Goal: Task Accomplishment & Management: Manage account settings

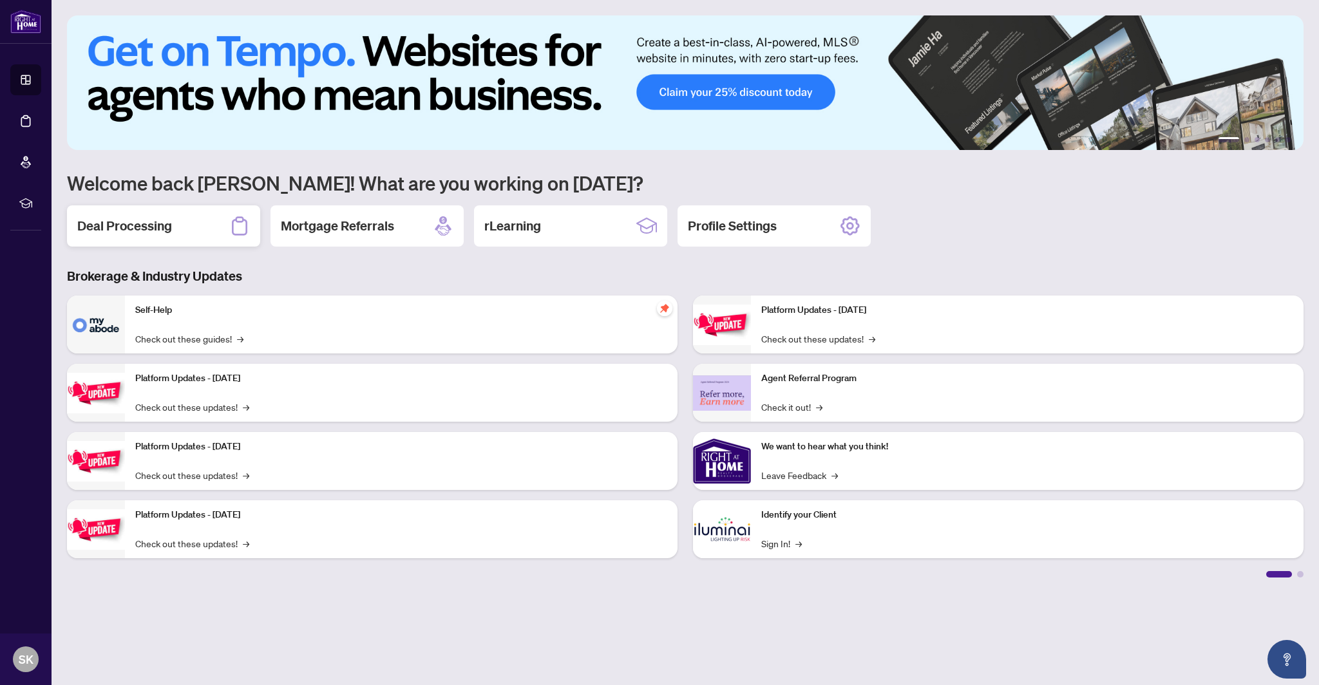
click at [153, 226] on h2 "Deal Processing" at bounding box center [124, 226] width 95 height 18
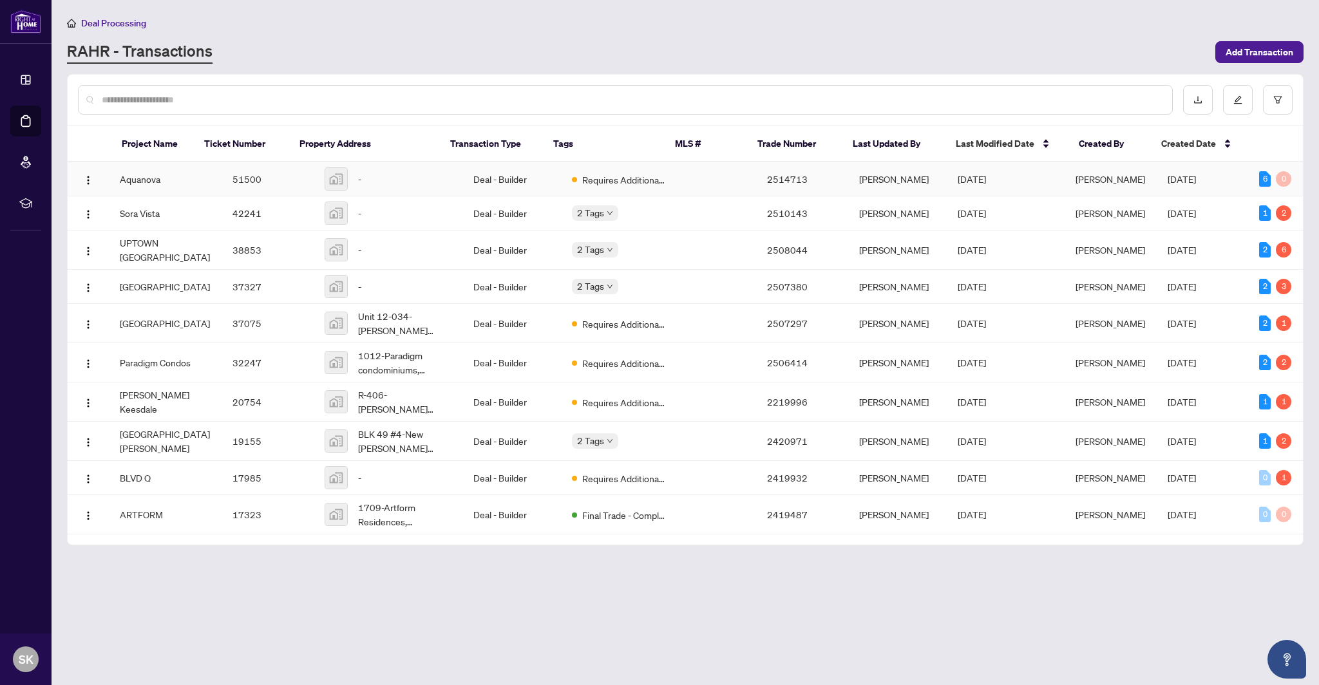
click at [161, 182] on td "Aquanova" at bounding box center [165, 179] width 113 height 34
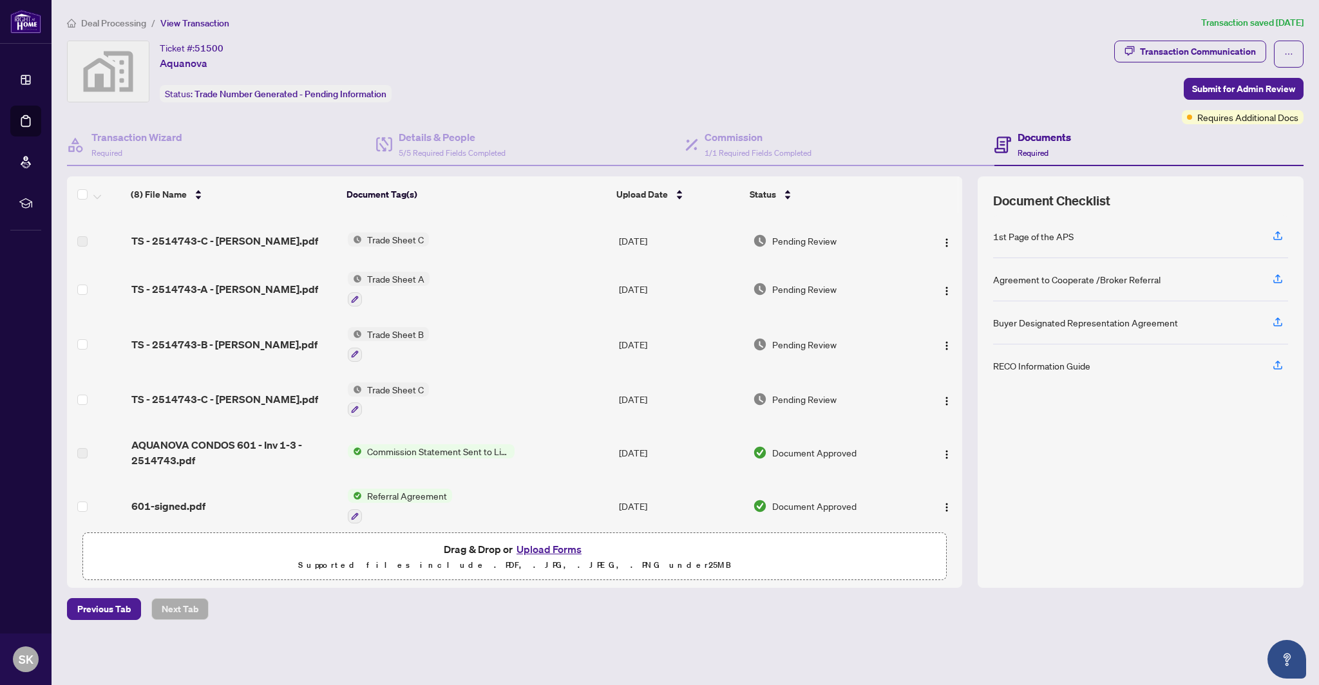
scroll to position [84, 0]
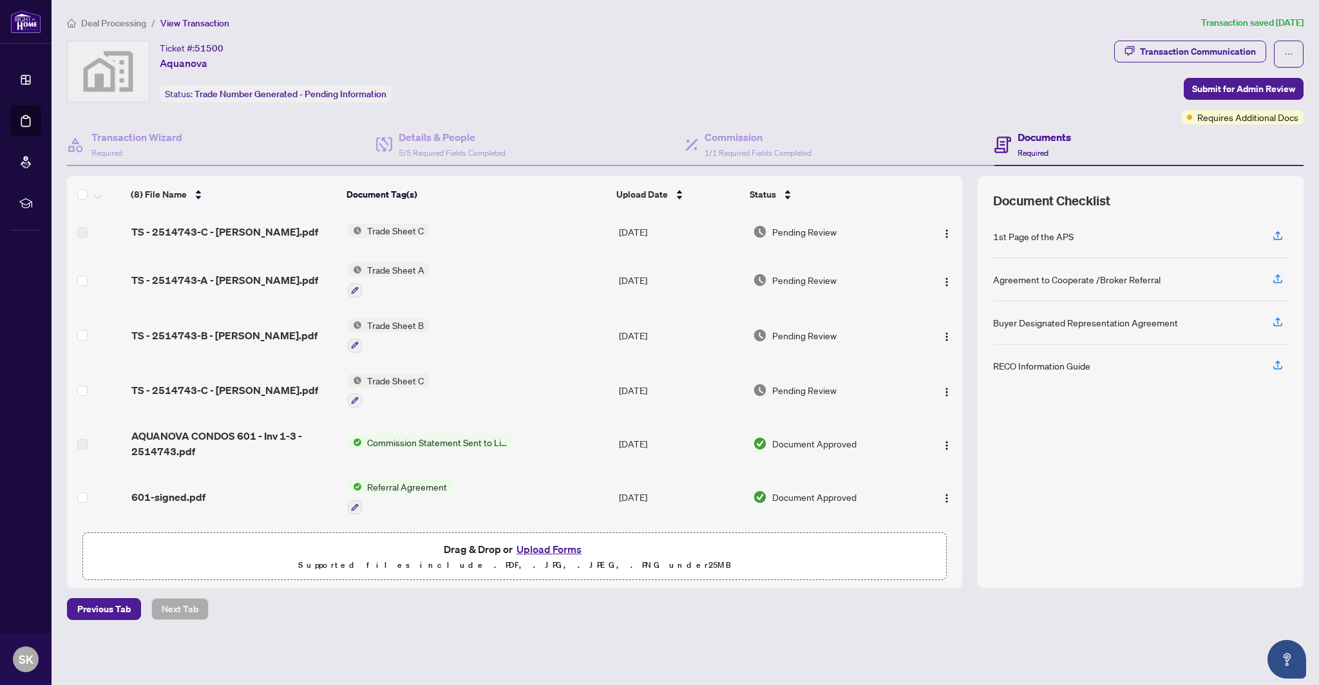
click at [217, 500] on div "601-signed.pdf" at bounding box center [234, 497] width 206 height 15
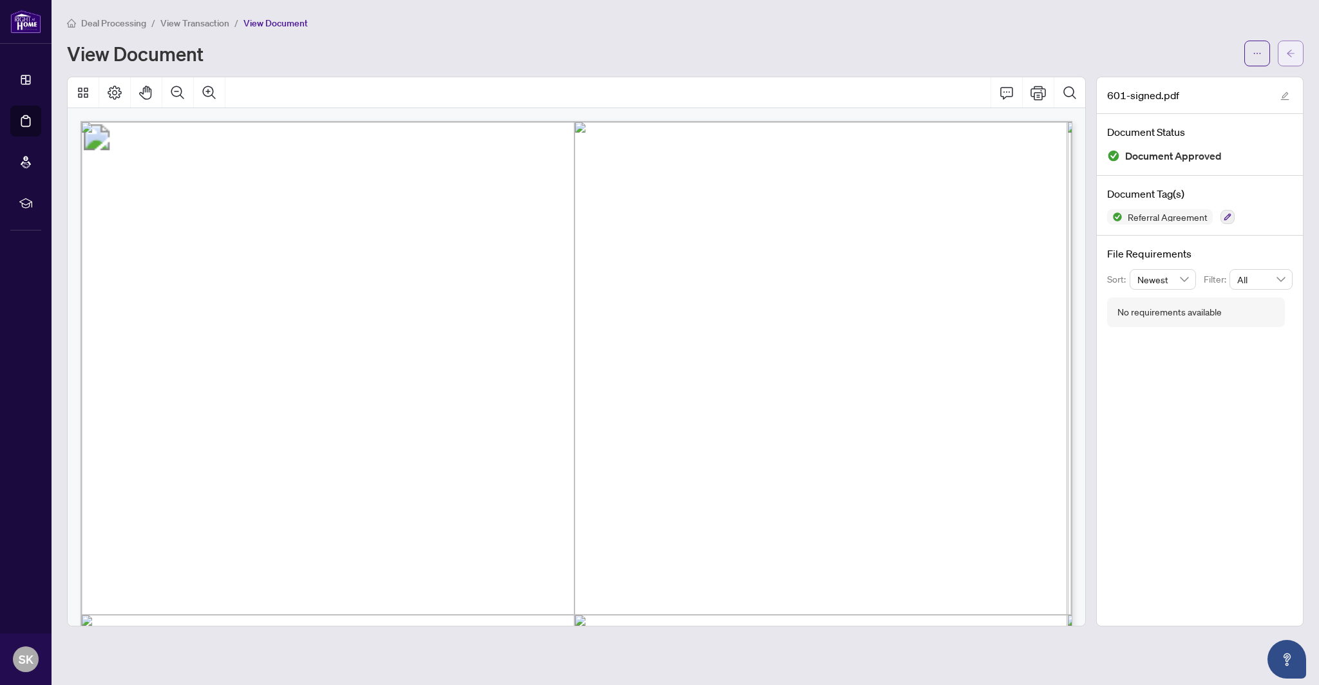
click at [1293, 56] on icon "arrow-left" at bounding box center [1290, 53] width 9 height 9
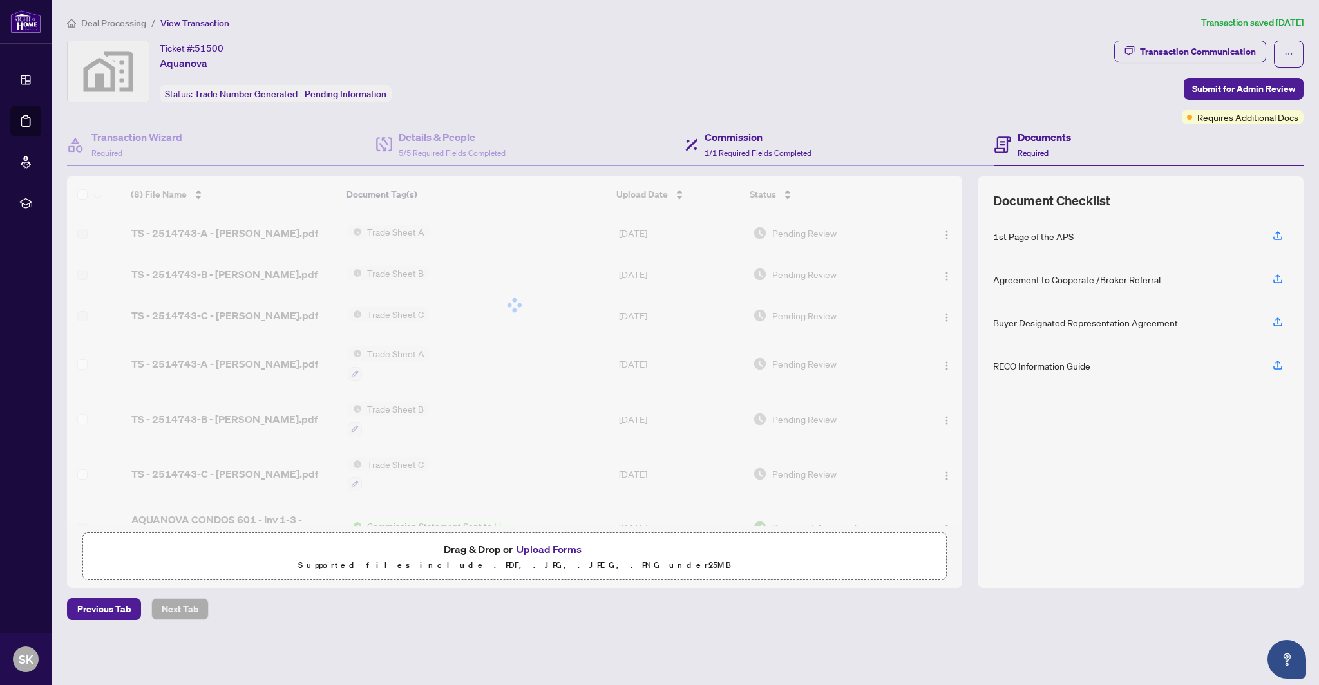
click at [743, 159] on div "Commission 1/1 Required Fields Completed" at bounding box center [839, 145] width 309 height 42
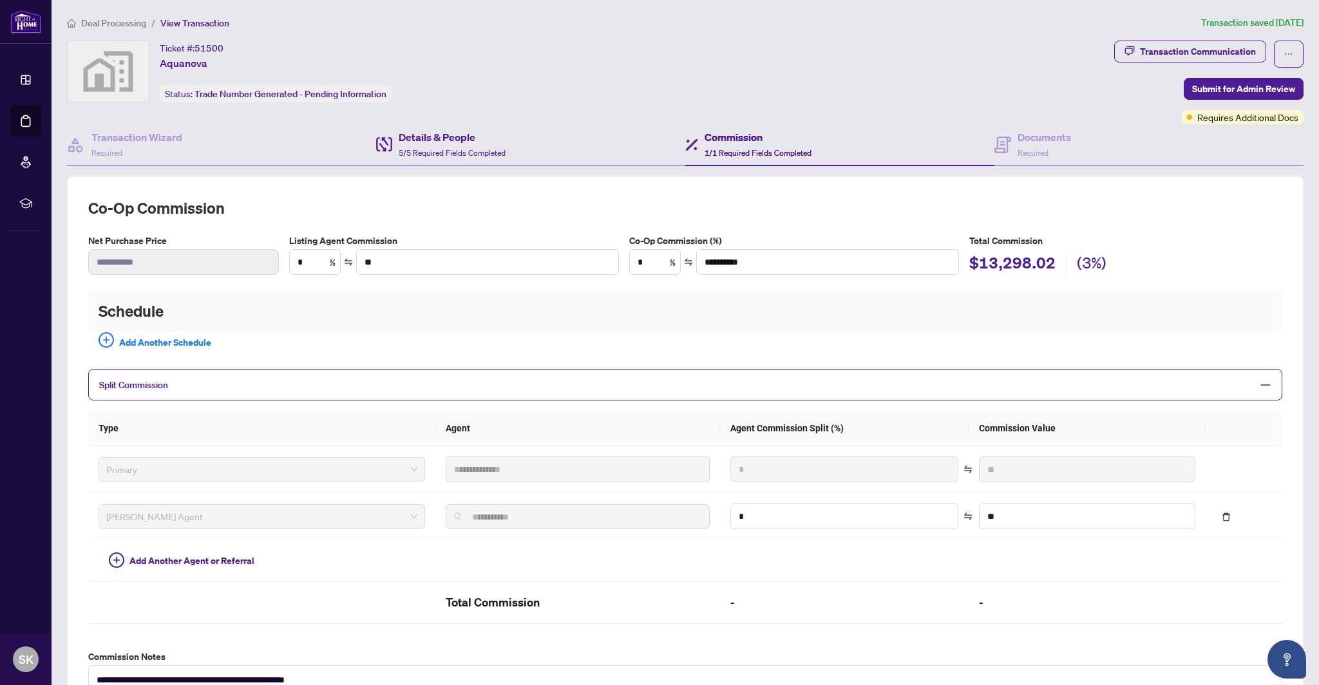
click at [561, 158] on div "Details & People 5/5 Required Fields Completed" at bounding box center [530, 145] width 309 height 42
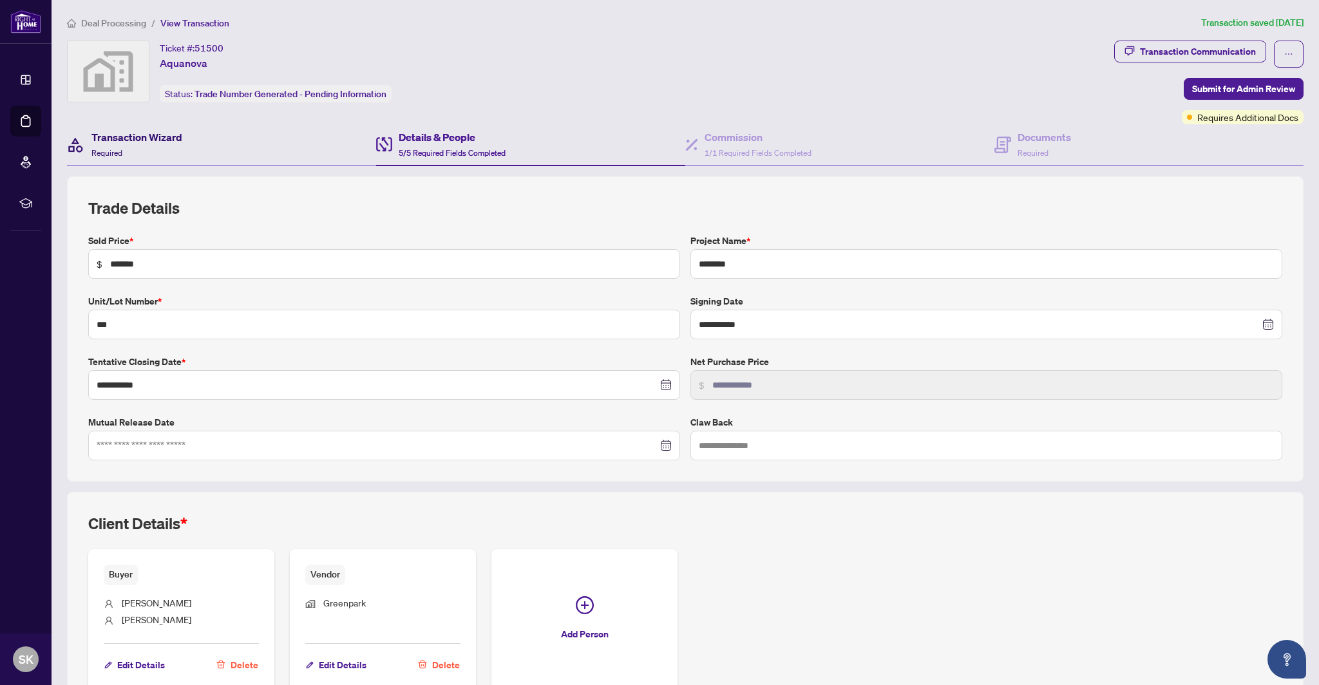
click at [169, 155] on div "Transaction Wizard Required" at bounding box center [136, 144] width 91 height 30
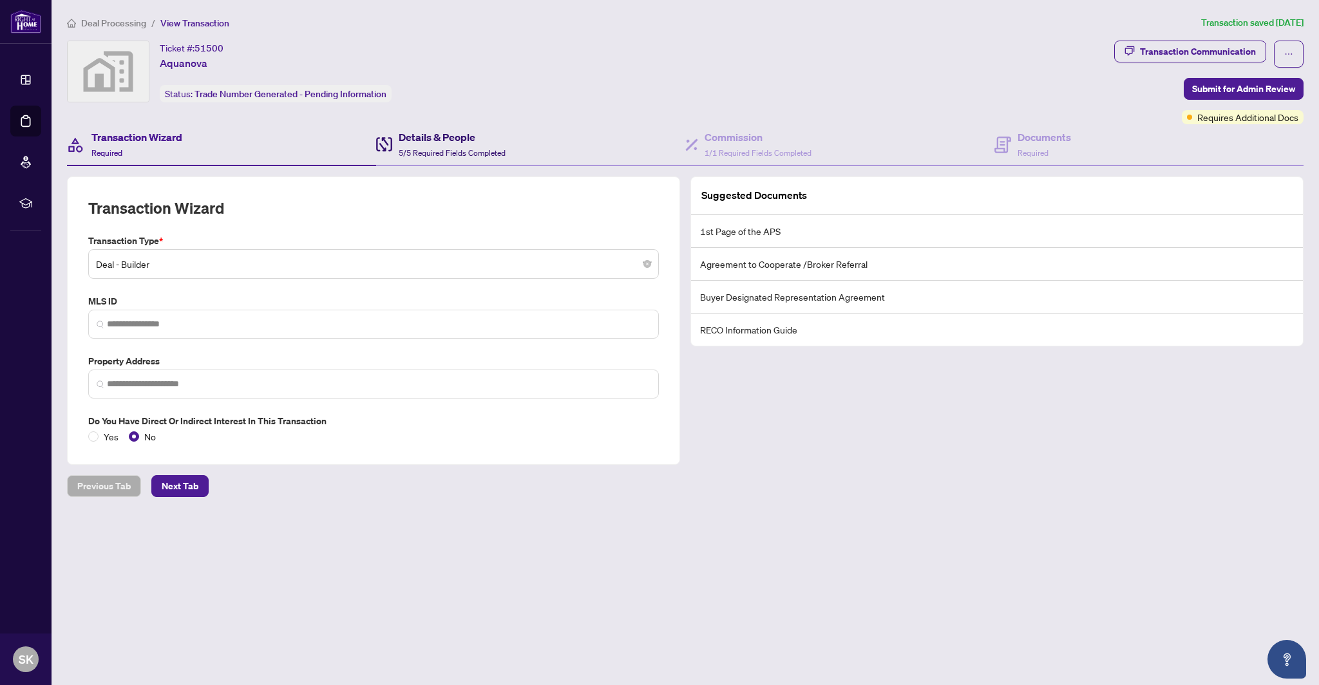
click at [506, 150] on span "5/5 Required Fields Completed" at bounding box center [452, 153] width 107 height 10
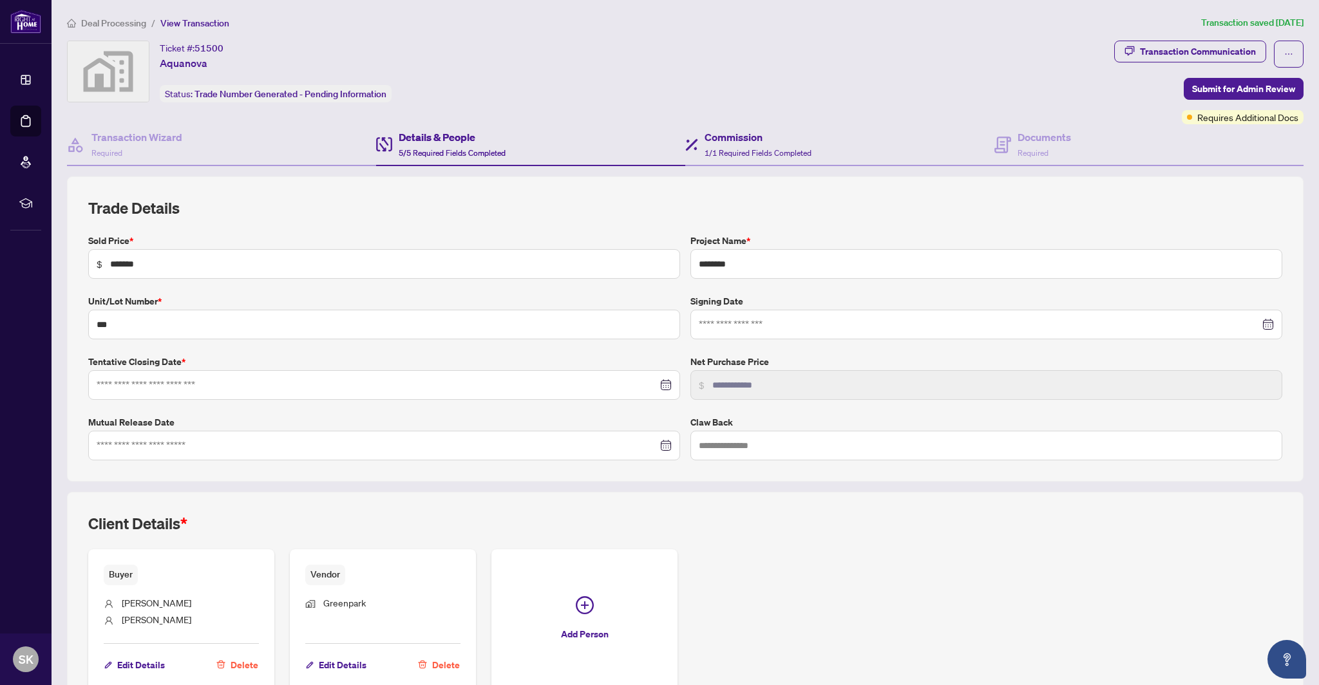
type input "**********"
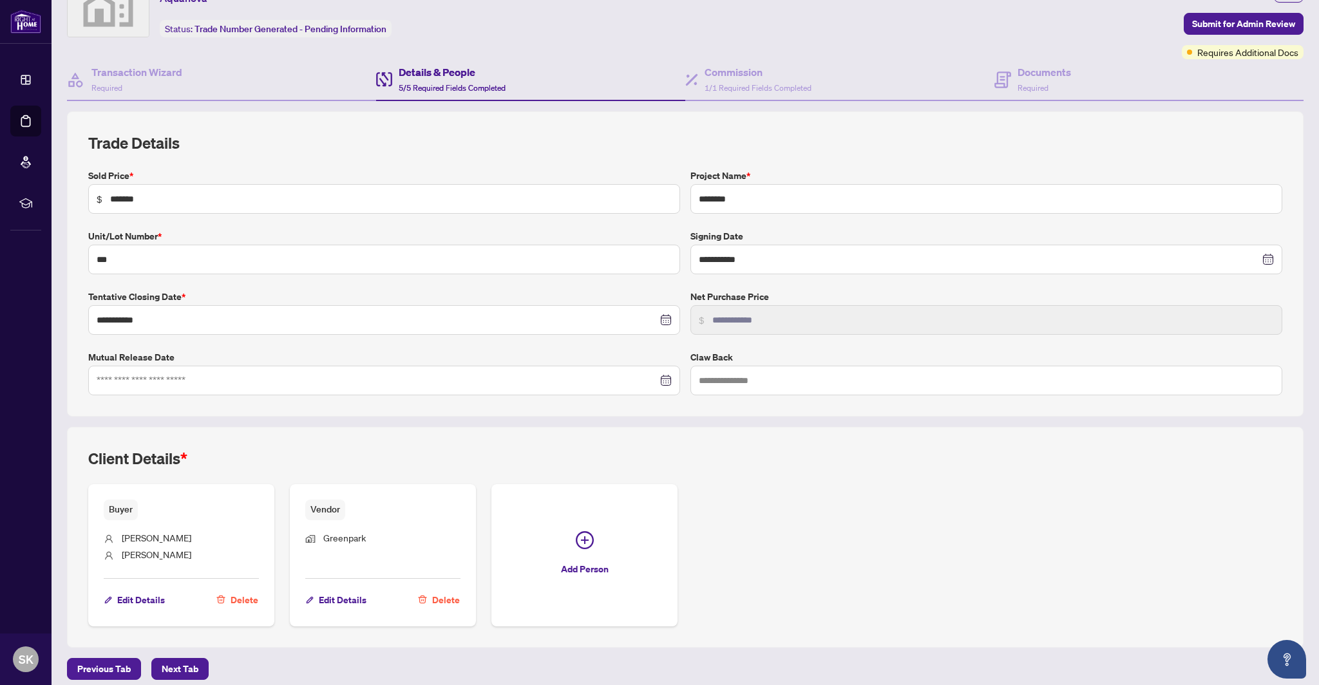
scroll to position [73, 0]
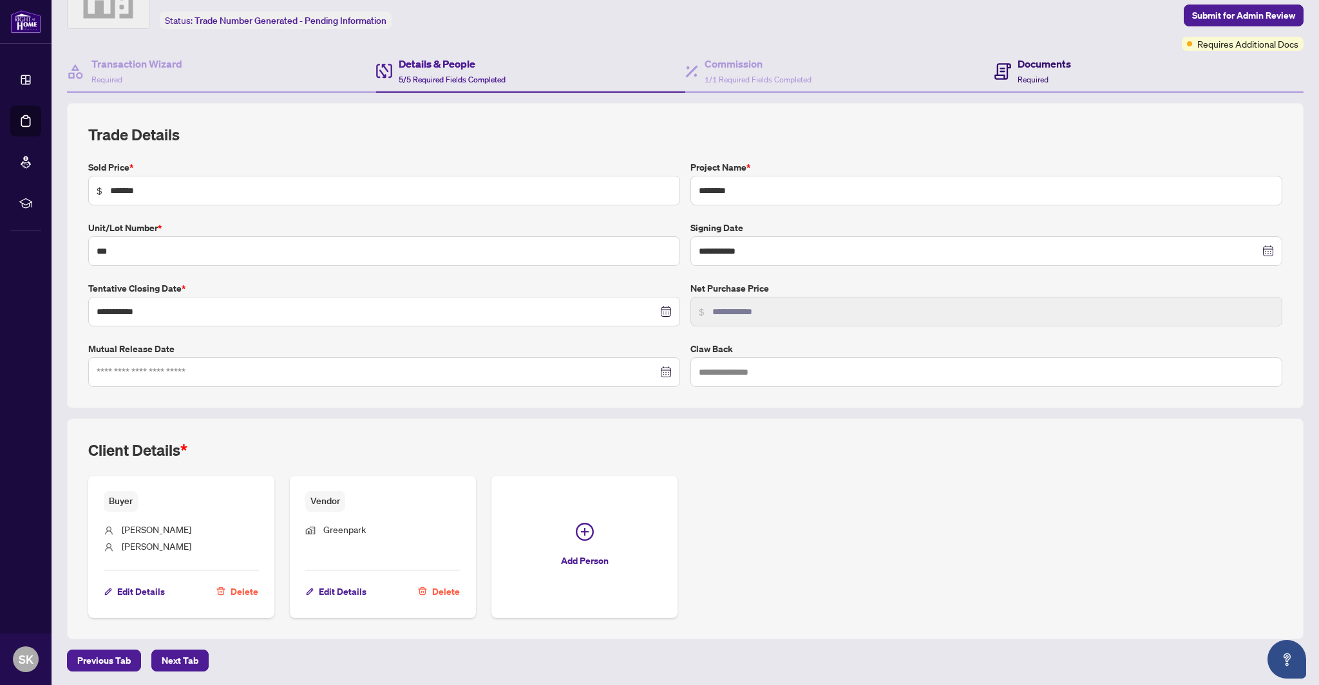
click at [1035, 77] on span "Required" at bounding box center [1033, 80] width 31 height 10
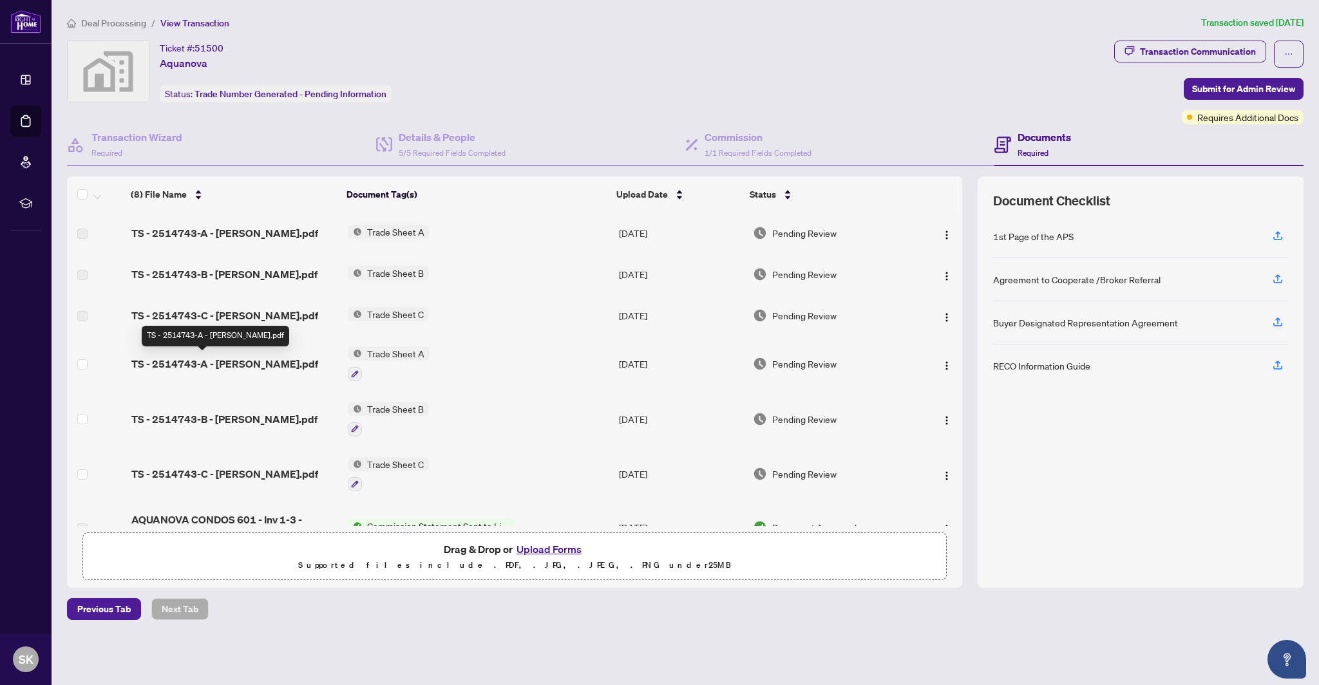
click at [254, 361] on span "TS - 2514743-A - Sheena.pdf" at bounding box center [224, 363] width 187 height 15
click at [1022, 142] on h4 "Documents" at bounding box center [1044, 136] width 53 height 15
click at [1032, 152] on span "Required" at bounding box center [1033, 153] width 31 height 10
click at [808, 155] on span "1/1 Required Fields Completed" at bounding box center [758, 153] width 107 height 10
type textarea "**********"
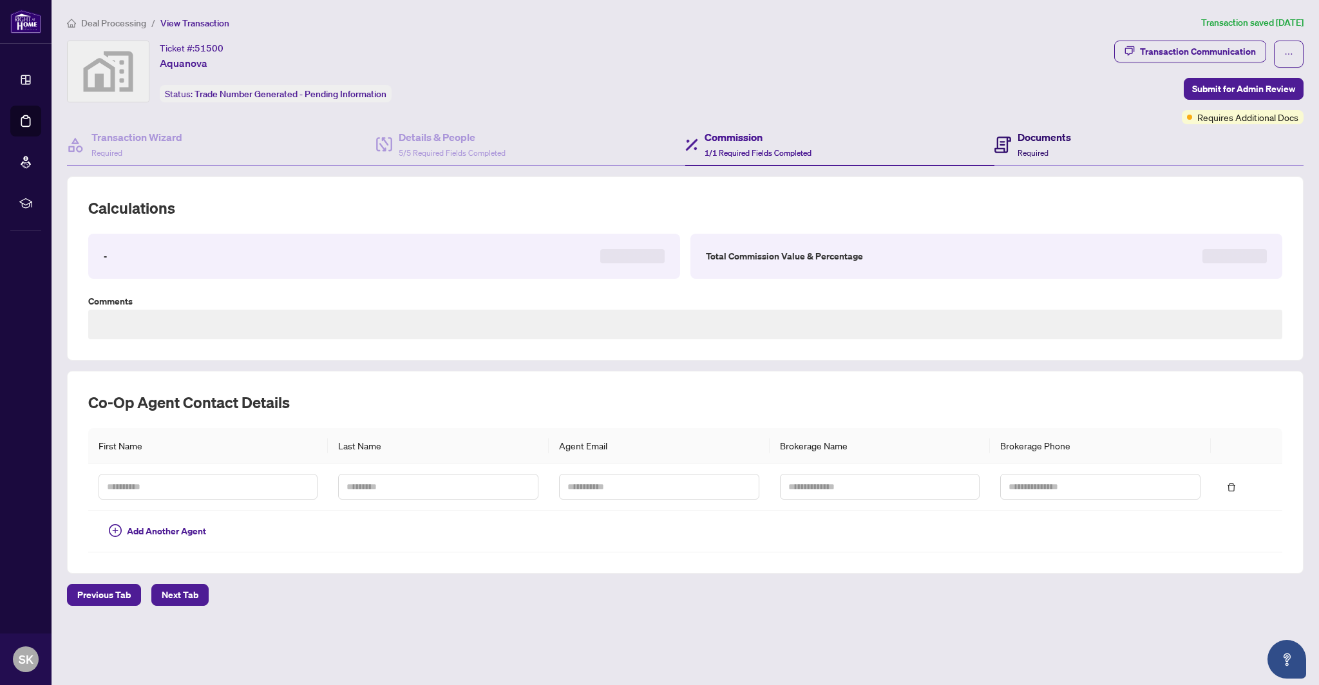
click at [1045, 153] on span "Required" at bounding box center [1033, 153] width 31 height 10
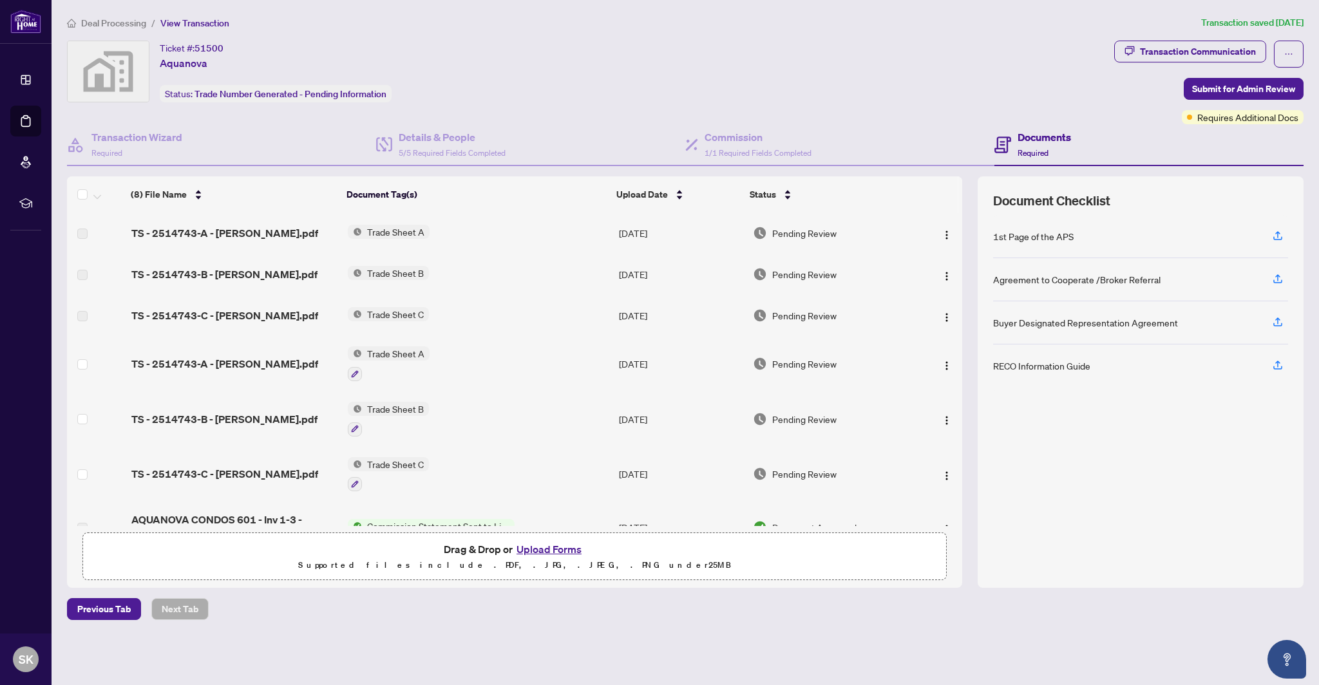
scroll to position [84, 0]
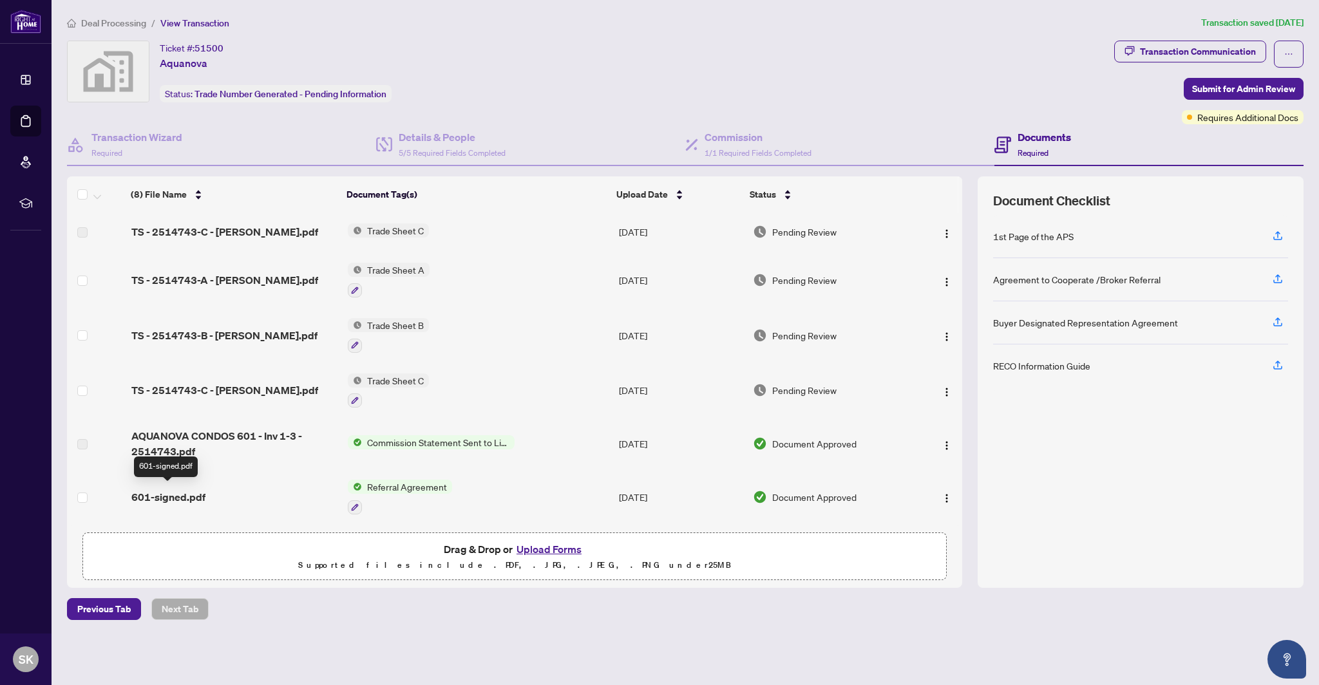
click at [185, 493] on span "601-signed.pdf" at bounding box center [168, 497] width 74 height 15
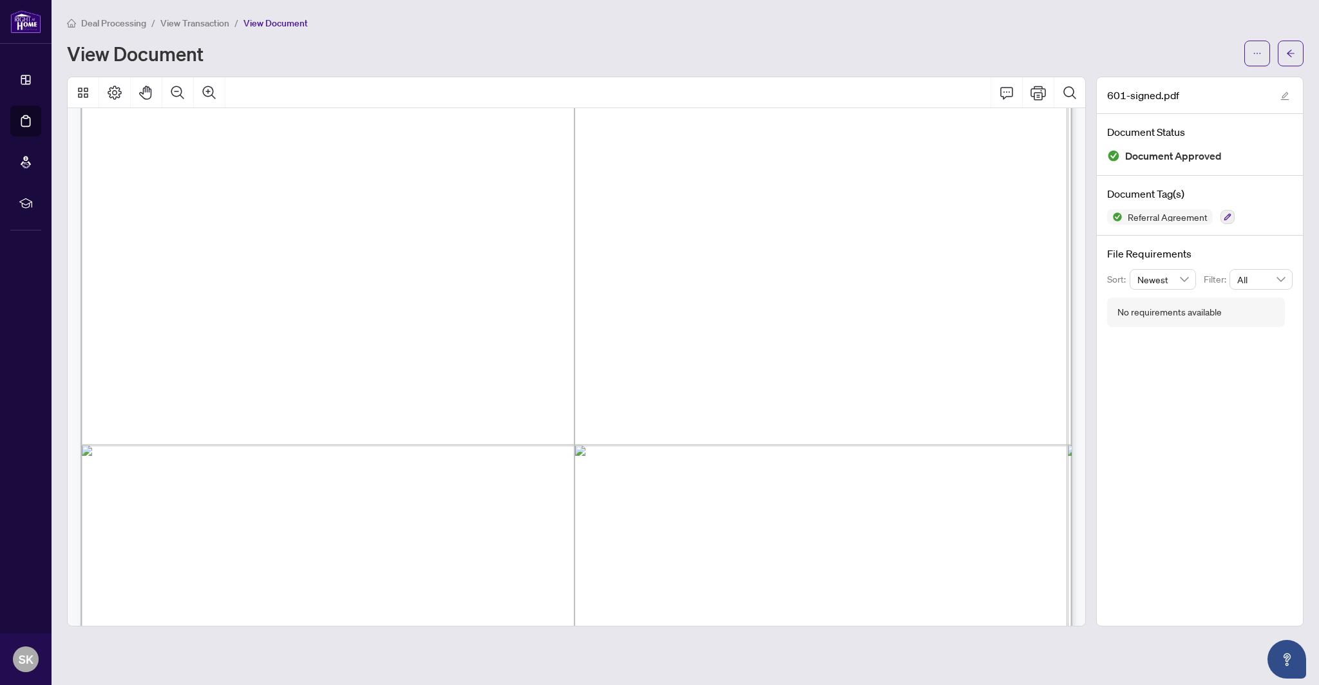
scroll to position [720, 0]
click at [1288, 62] on span "button" at bounding box center [1290, 53] width 9 height 21
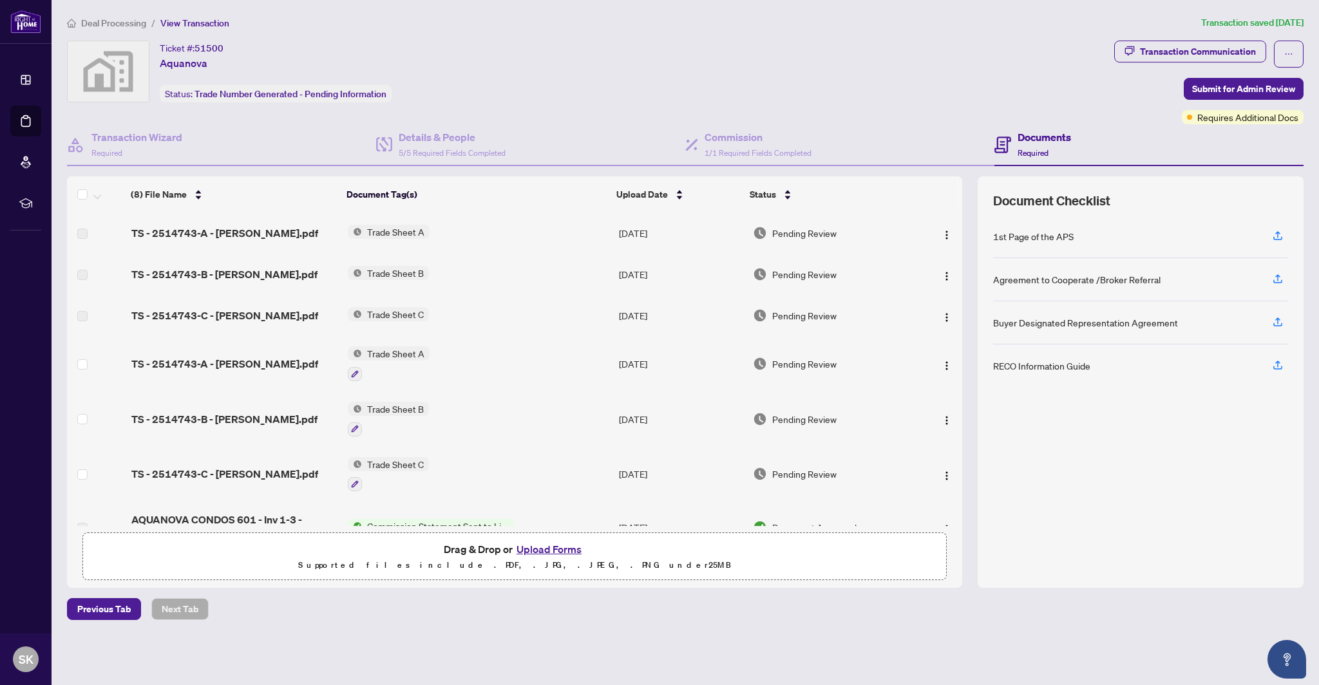
click at [128, 19] on span "Deal Processing" at bounding box center [113, 23] width 65 height 12
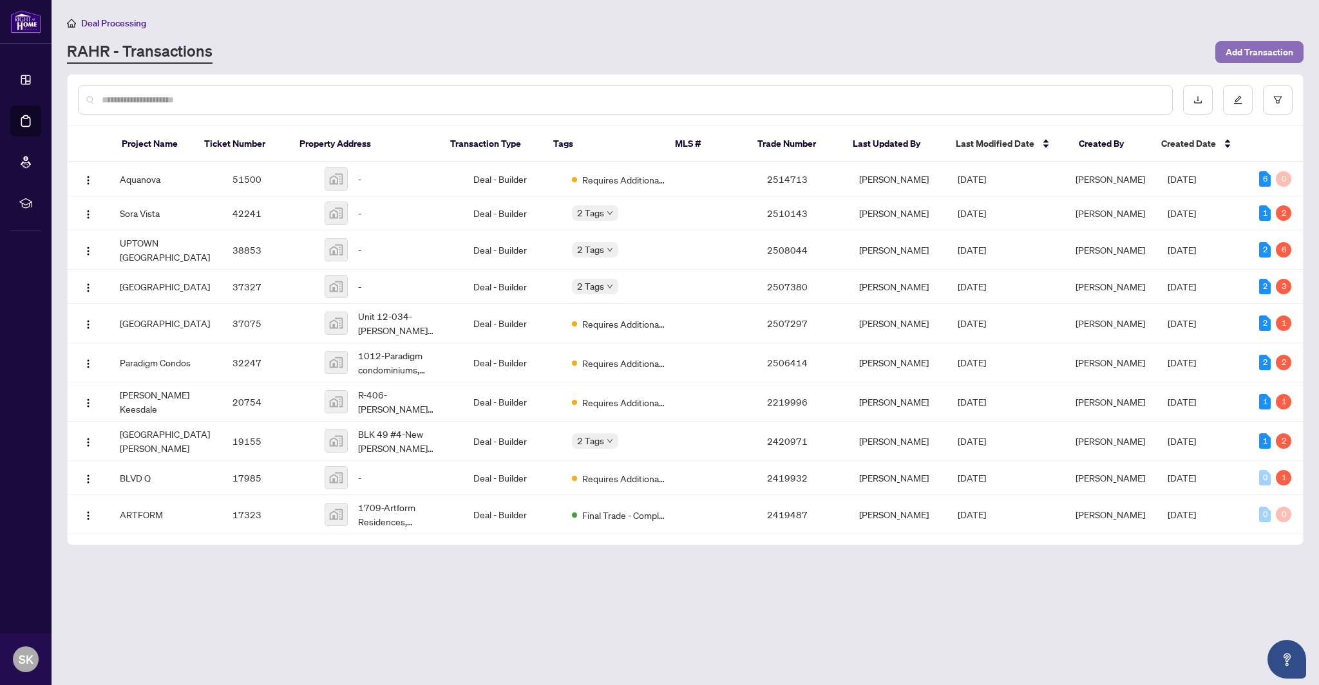
click at [1256, 57] on span "Add Transaction" at bounding box center [1260, 52] width 68 height 21
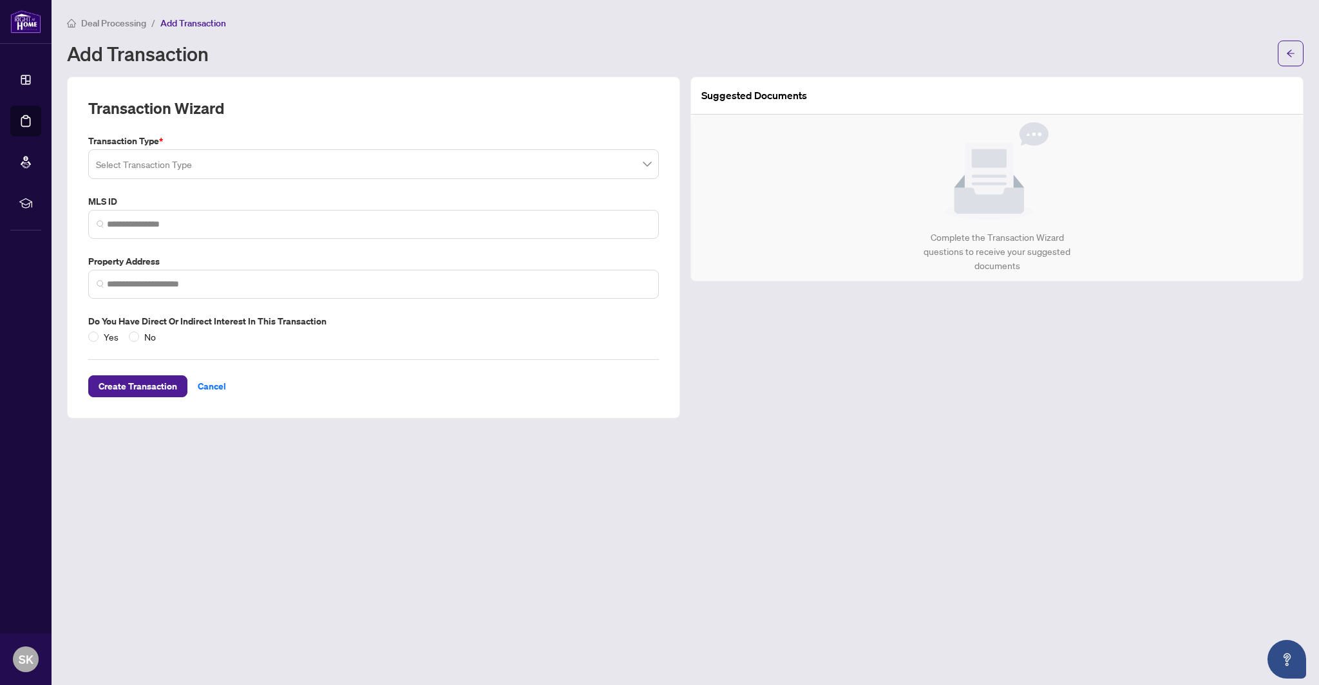
click at [618, 162] on input "search" at bounding box center [368, 166] width 544 height 28
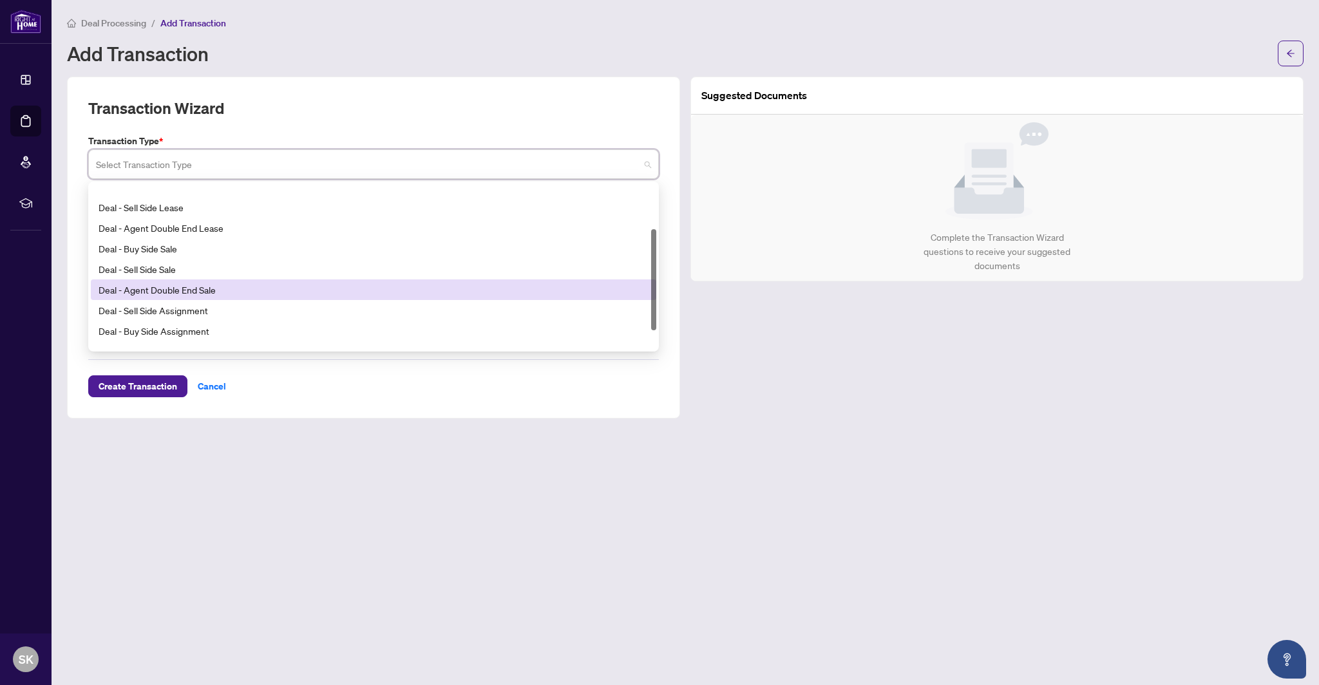
scroll to position [103, 0]
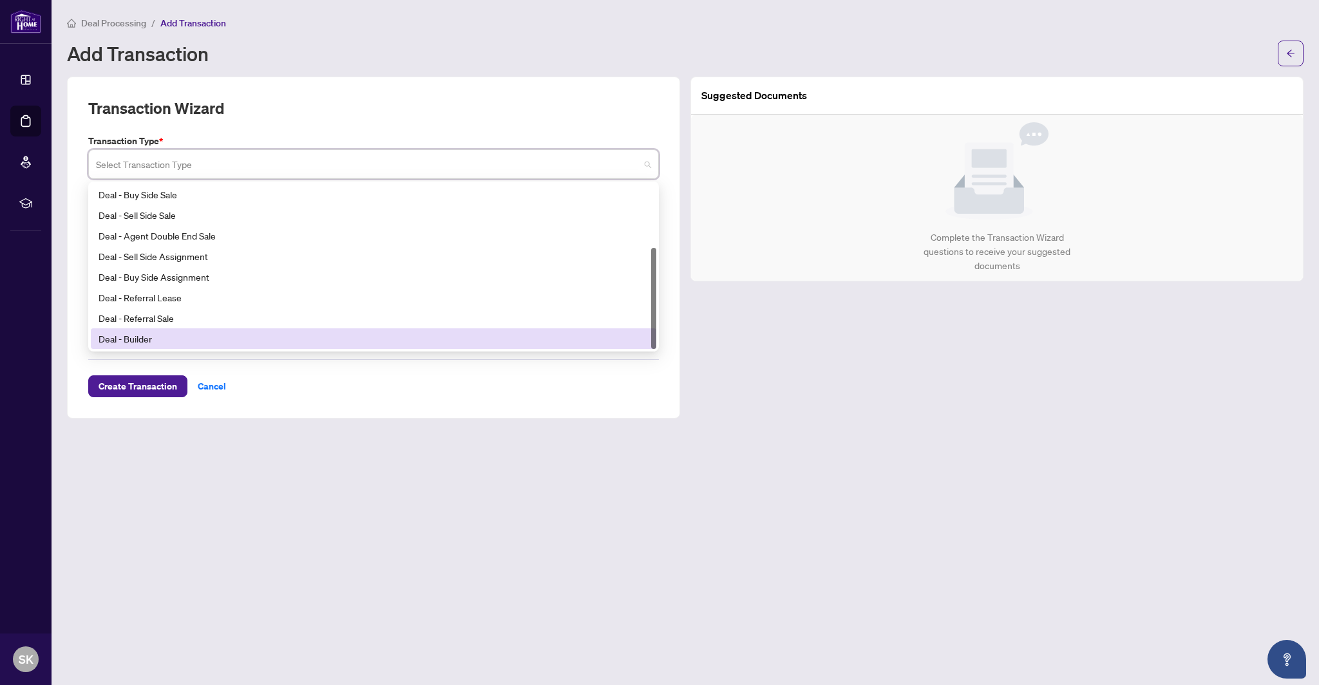
click at [274, 336] on div "Deal - Builder" at bounding box center [374, 339] width 550 height 14
